Goal: Information Seeking & Learning: Learn about a topic

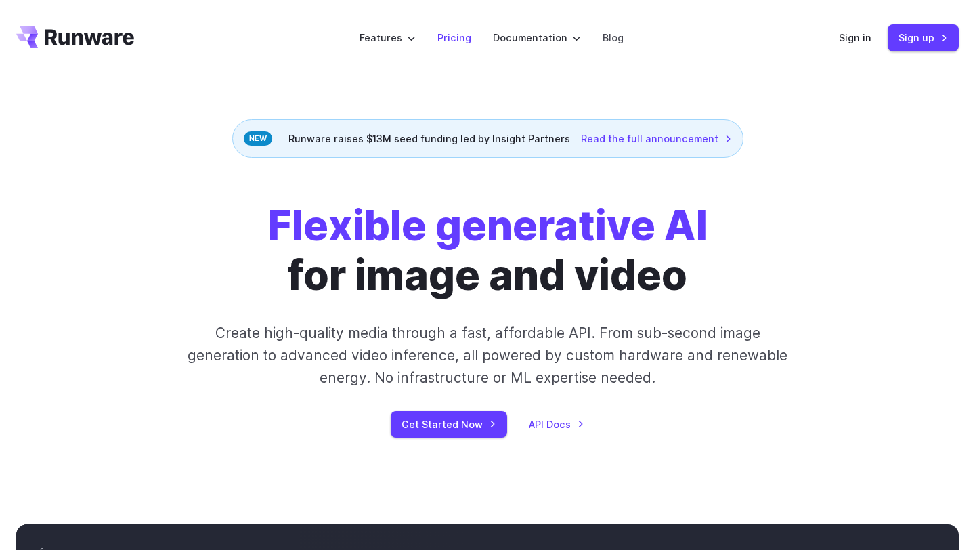
click at [453, 41] on link "Pricing" at bounding box center [455, 38] width 34 height 16
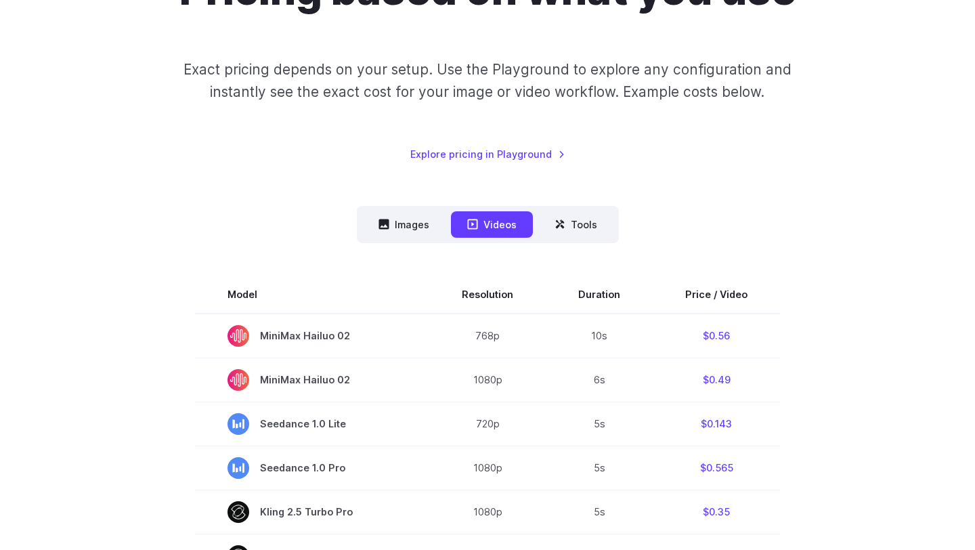
scroll to position [179, 0]
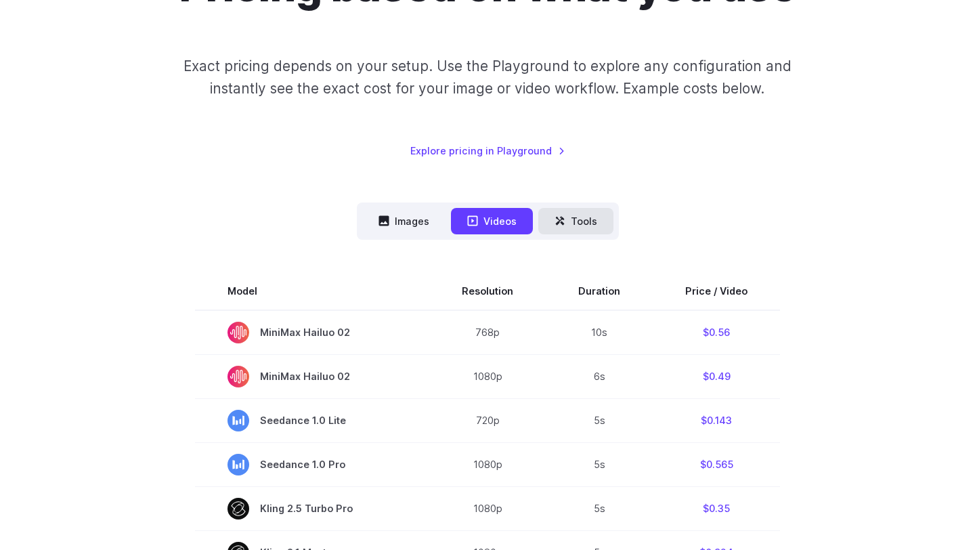
click at [584, 224] on button "Tools" at bounding box center [575, 221] width 75 height 26
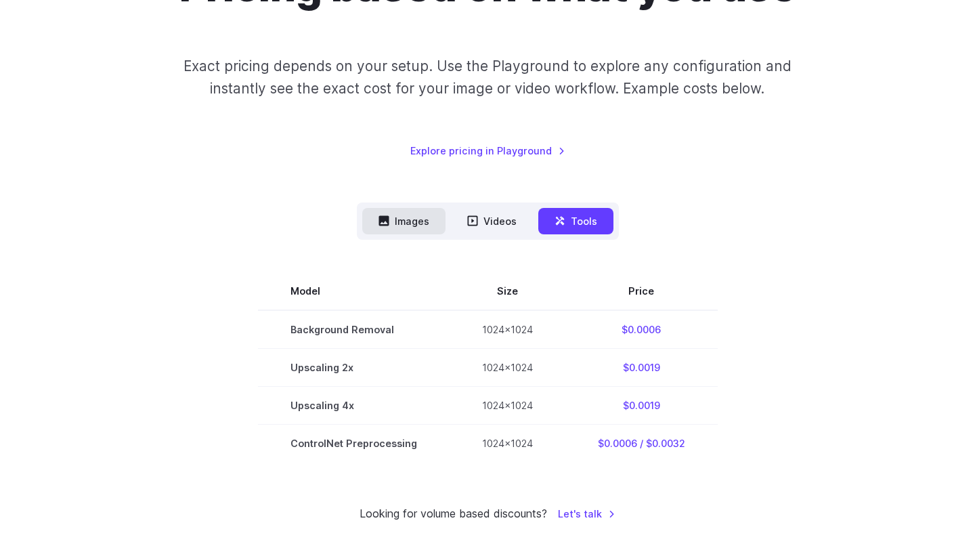
click at [408, 230] on button "Images" at bounding box center [403, 221] width 83 height 26
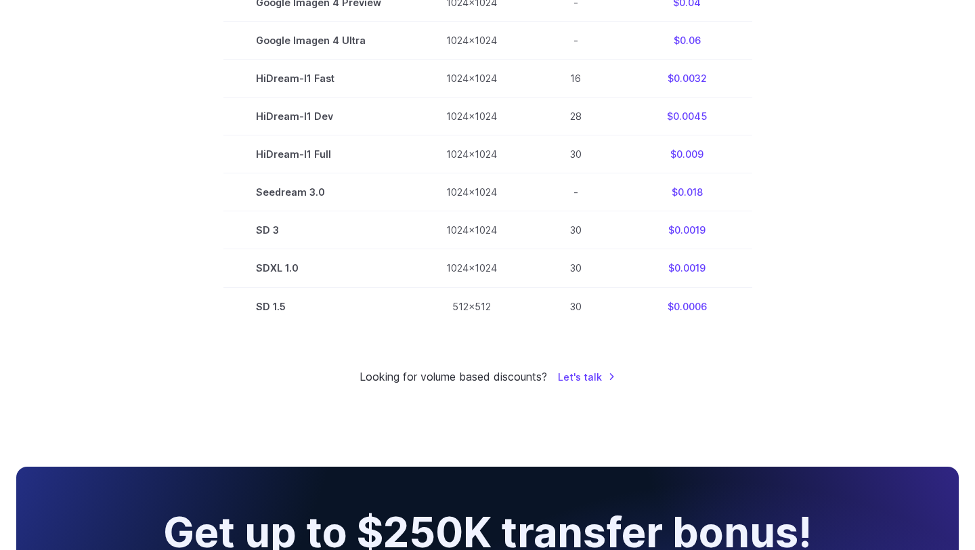
scroll to position [0, 0]
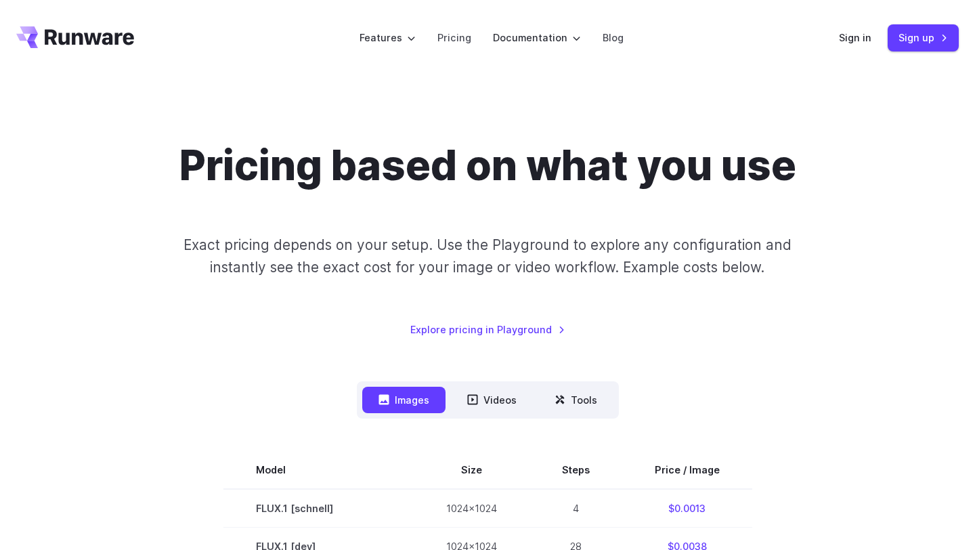
click at [66, 36] on icon "Go to /" at bounding box center [89, 37] width 89 height 16
